Goal: Check status: Check status

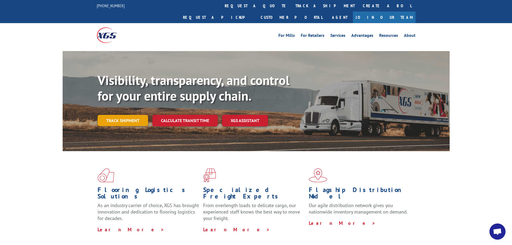
click at [126, 115] on link "Track shipment" at bounding box center [123, 120] width 51 height 11
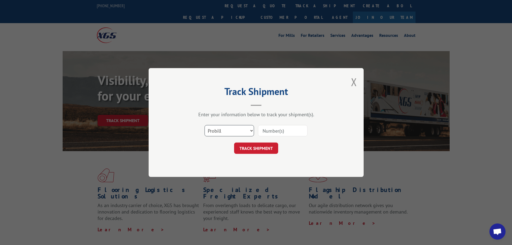
click at [230, 129] on select "Select category... Probill BOL PO" at bounding box center [229, 130] width 49 height 11
select select "bol"
click at [205, 125] on select "Select category... Probill BOL PO" at bounding box center [229, 130] width 49 height 11
click at [269, 132] on input at bounding box center [282, 130] width 49 height 11
paste input "7063892"
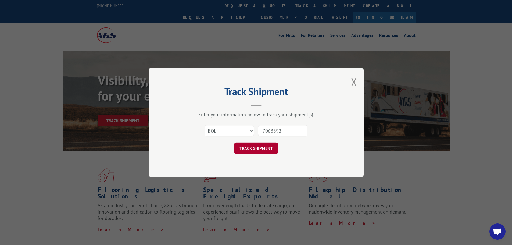
type input "7063892"
click at [255, 147] on button "TRACK SHIPMENT" at bounding box center [256, 148] width 44 height 11
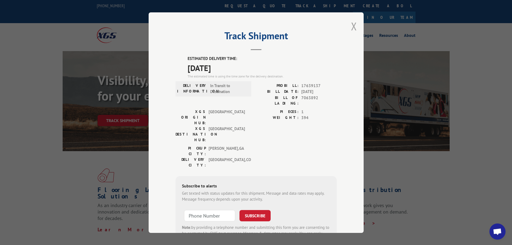
click at [351, 26] on button "Close modal" at bounding box center [354, 26] width 6 height 14
